Goal: Find specific page/section: Find specific page/section

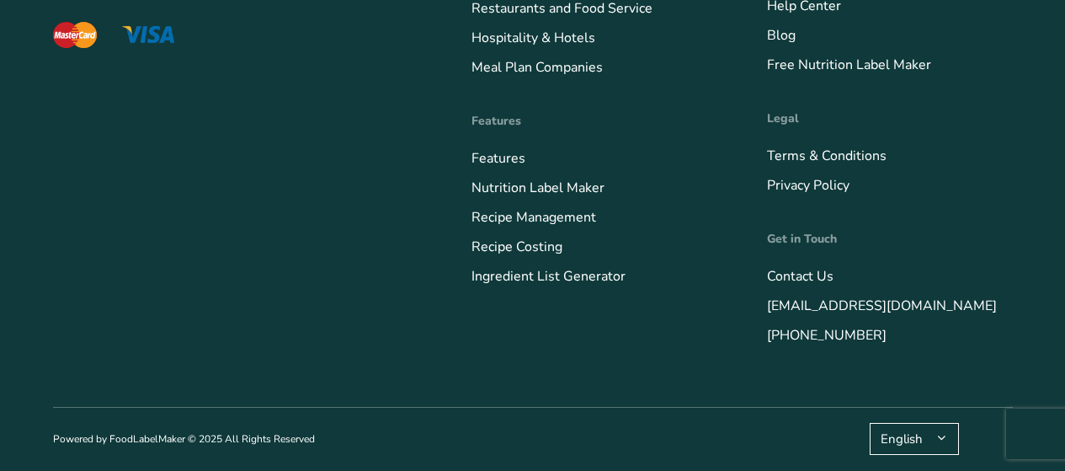
scroll to position [6921, 0]
click at [551, 4] on link "Restaurants and Food Service" at bounding box center [562, 8] width 181 height 19
